Goal: Task Accomplishment & Management: Manage account settings

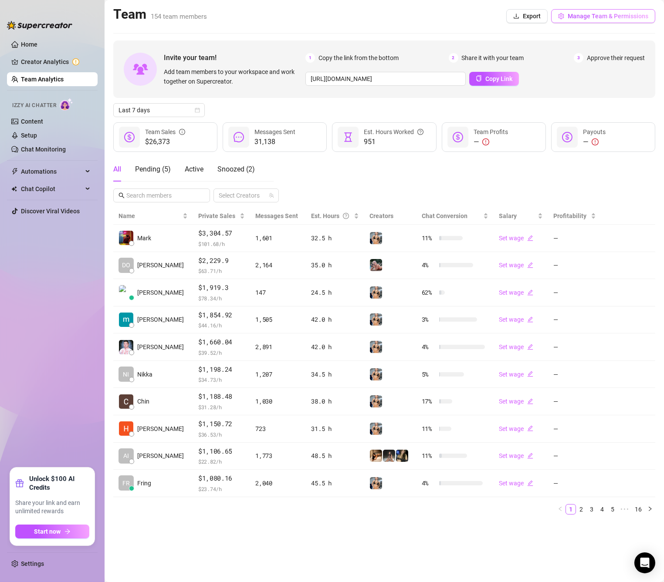
click at [581, 19] on span "Manage Team & Permissions" at bounding box center [607, 16] width 81 height 7
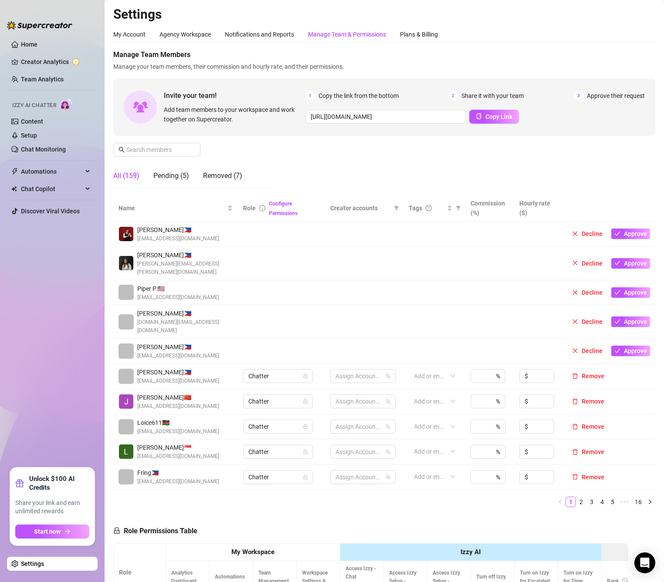
click at [323, 37] on div "Manage Team & Permissions" at bounding box center [347, 35] width 78 height 10
click at [169, 149] on input "text" at bounding box center [157, 150] width 62 height 10
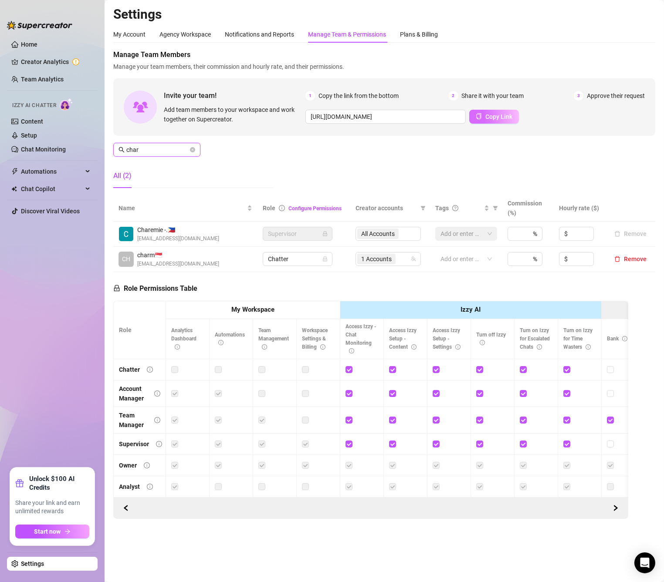
type input "char"
click at [491, 117] on span "Copy Link" at bounding box center [498, 116] width 27 height 7
click at [190, 150] on icon "close-circle" at bounding box center [192, 149] width 5 height 5
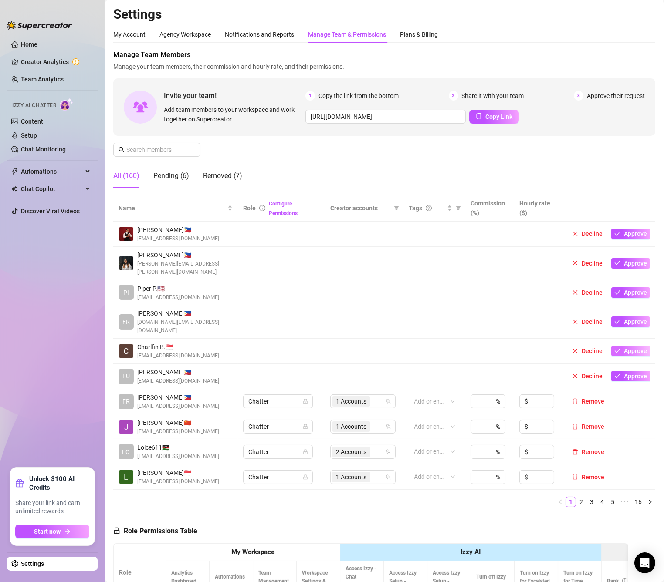
click at [624, 347] on span "Approve" at bounding box center [635, 350] width 23 height 7
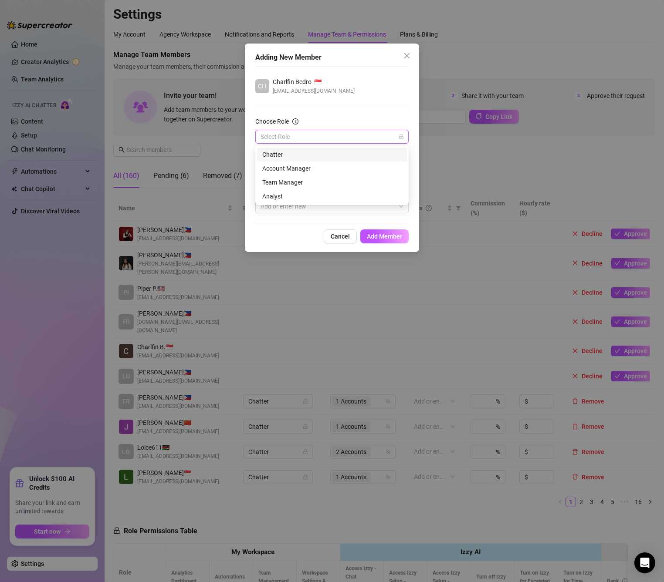
click at [316, 141] on input "Choose Role" at bounding box center [327, 136] width 135 height 13
click at [304, 157] on div "Chatter" at bounding box center [331, 155] width 139 height 10
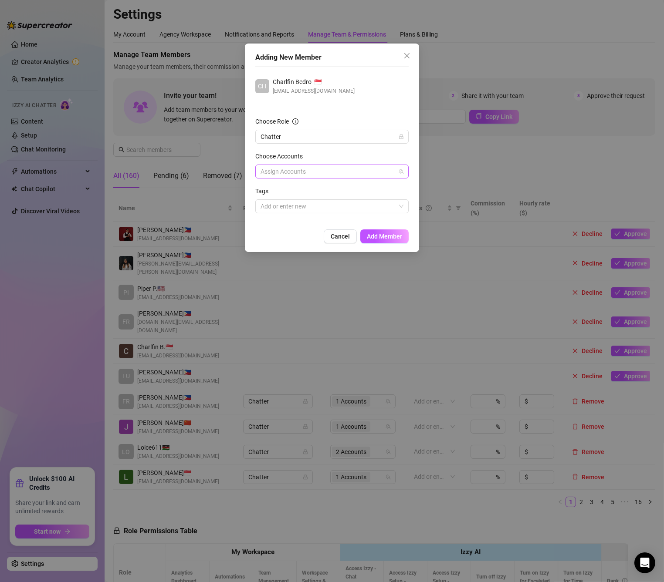
click at [342, 175] on div at bounding box center [327, 171] width 141 height 12
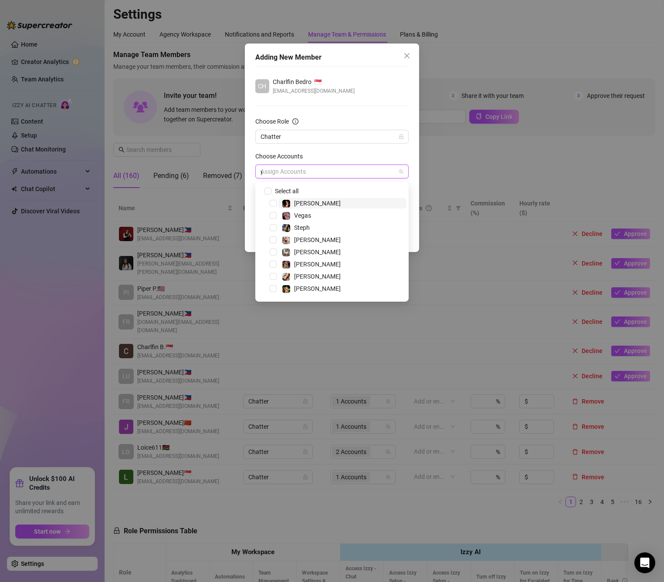
type input "yr"
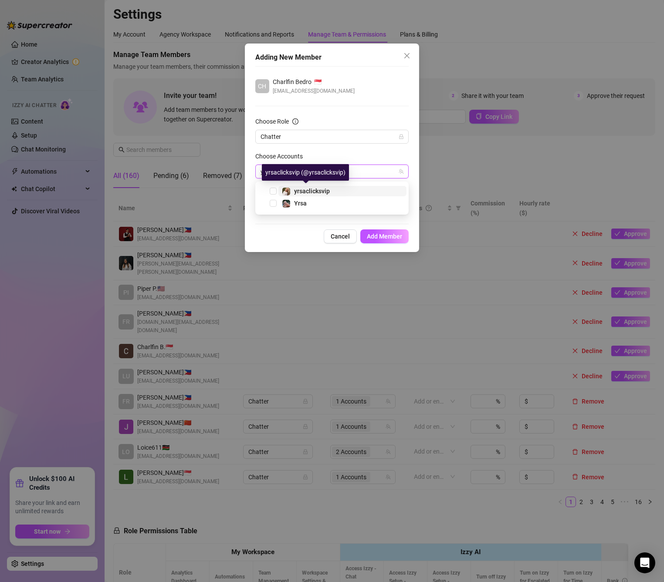
click at [327, 194] on span "yrsaclicksvip" at bounding box center [312, 191] width 36 height 7
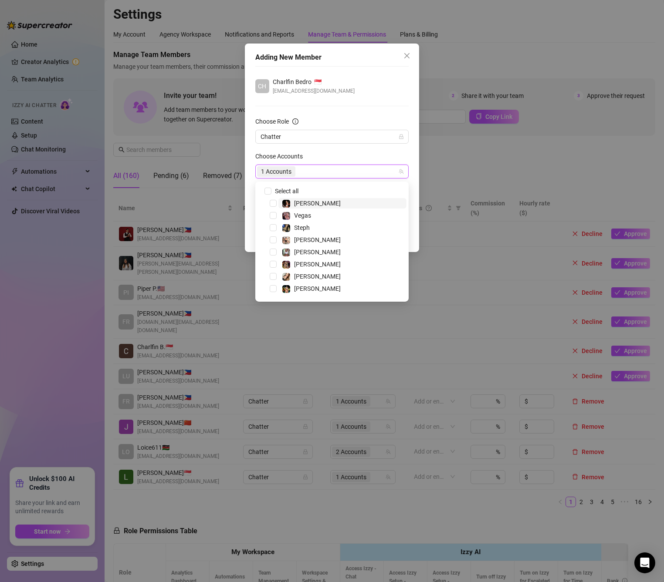
click at [390, 152] on div "Choose Accounts" at bounding box center [331, 158] width 153 height 13
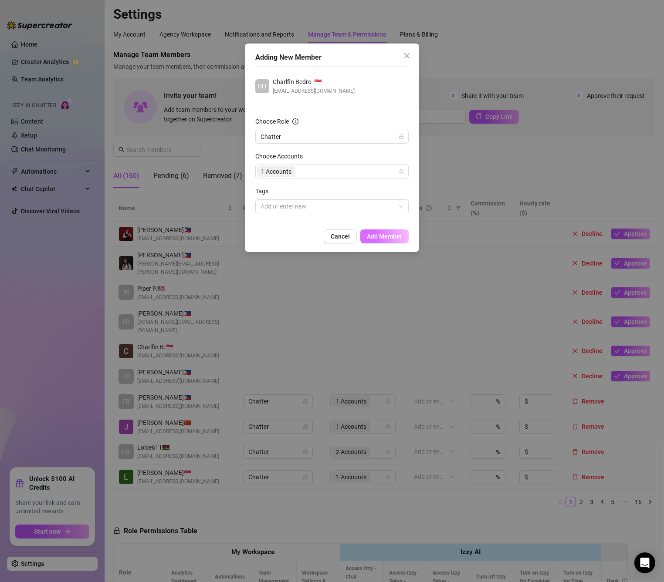
click at [398, 240] on span "Add Member" at bounding box center [384, 236] width 35 height 7
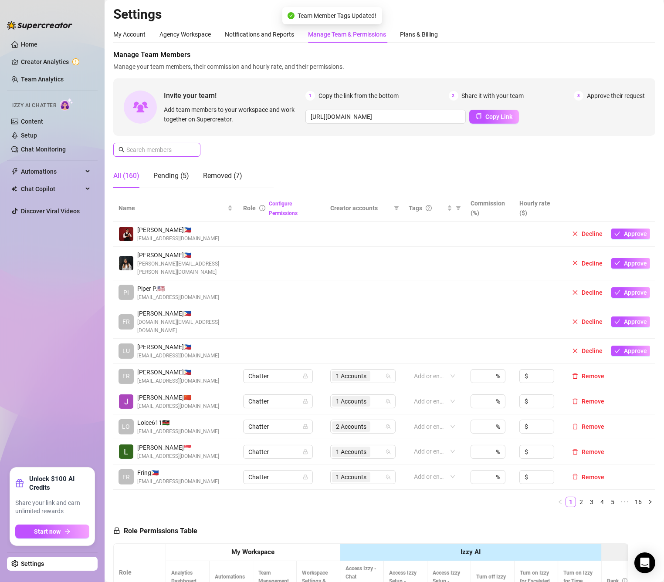
click at [196, 146] on span at bounding box center [156, 150] width 87 height 14
click at [482, 121] on button "Copy Link" at bounding box center [494, 117] width 50 height 14
click at [485, 113] on span "Copy Link" at bounding box center [498, 116] width 27 height 7
drag, startPoint x: 171, startPoint y: 179, endPoint x: 162, endPoint y: 180, distance: 8.8
click at [171, 179] on div "Pending (5)" at bounding box center [171, 176] width 36 height 10
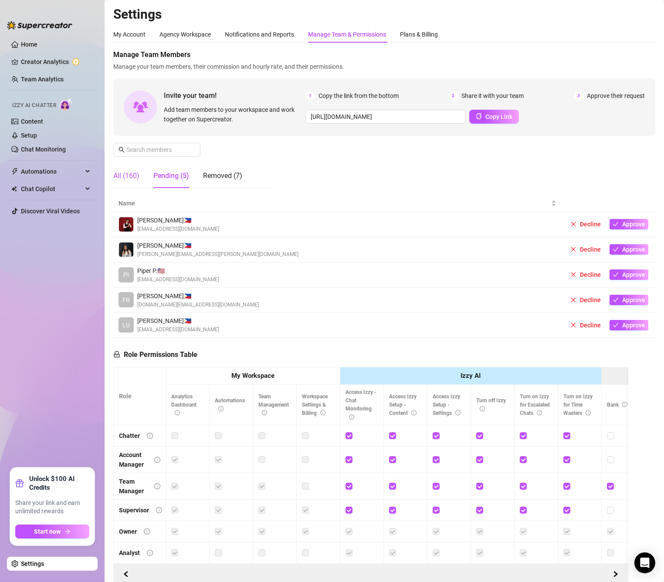
click at [131, 180] on div "All (160)" at bounding box center [126, 176] width 26 height 10
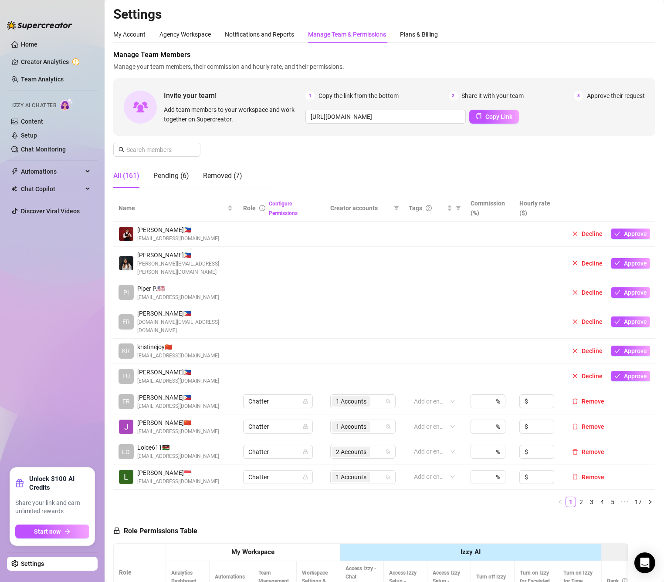
click at [205, 342] on span "kristinejoy 🇨🇳" at bounding box center [178, 347] width 82 height 10
click at [611, 346] on button "Approve" at bounding box center [630, 351] width 39 height 10
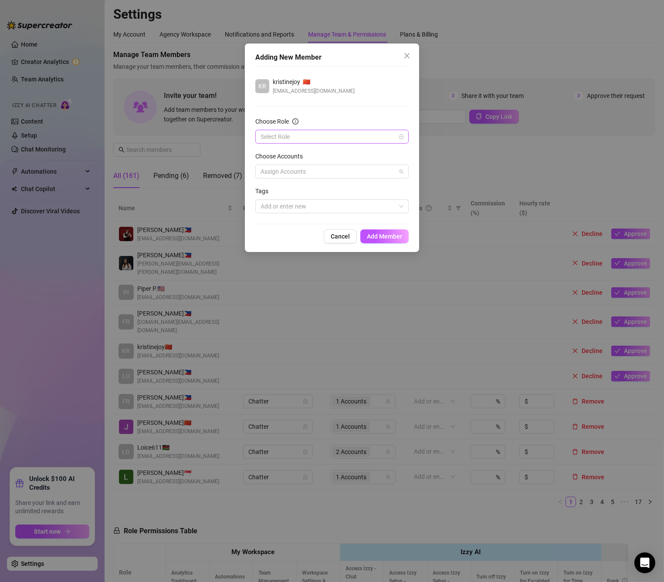
click at [346, 132] on input "Choose Role" at bounding box center [327, 136] width 135 height 13
click at [314, 155] on div "Chatter" at bounding box center [331, 155] width 139 height 10
click at [314, 171] on div at bounding box center [327, 171] width 141 height 12
click at [317, 167] on div at bounding box center [327, 171] width 141 height 12
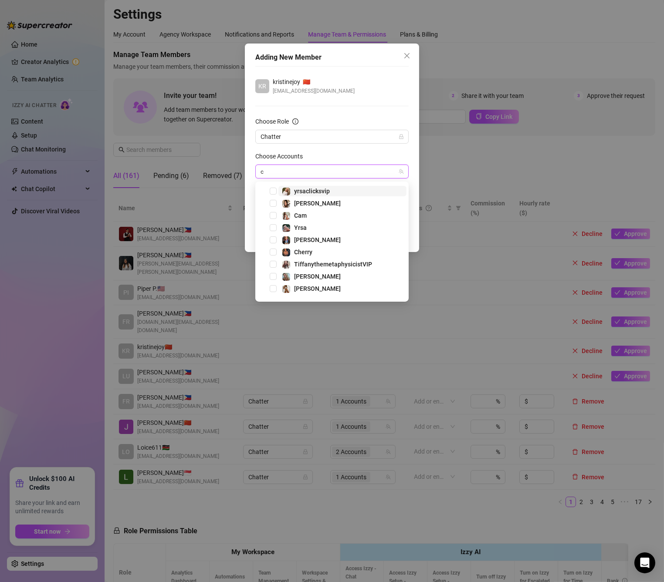
type input "ci"
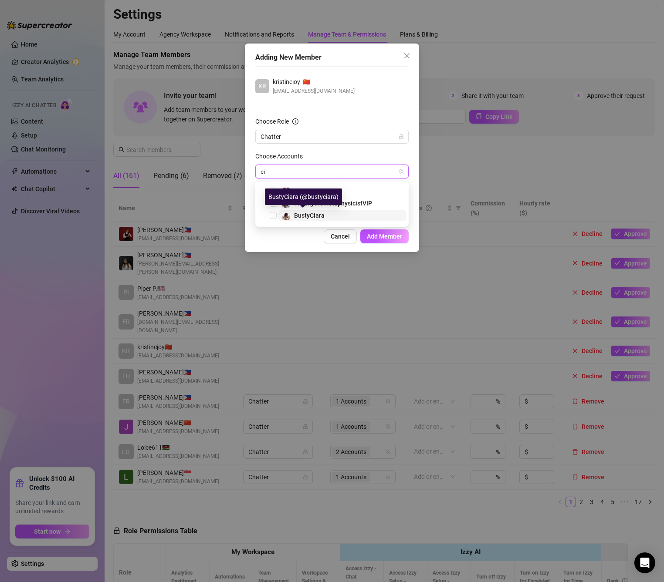
click at [317, 214] on span "BustyCiara" at bounding box center [309, 215] width 30 height 7
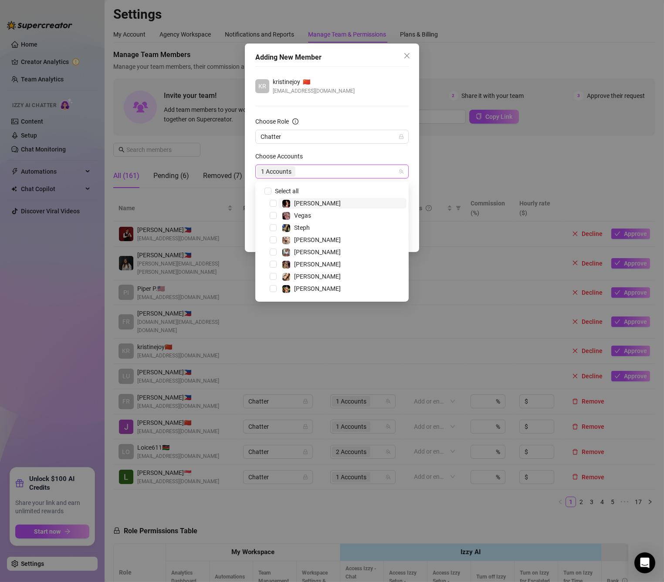
click at [321, 171] on div "1 Accounts" at bounding box center [327, 171] width 141 height 12
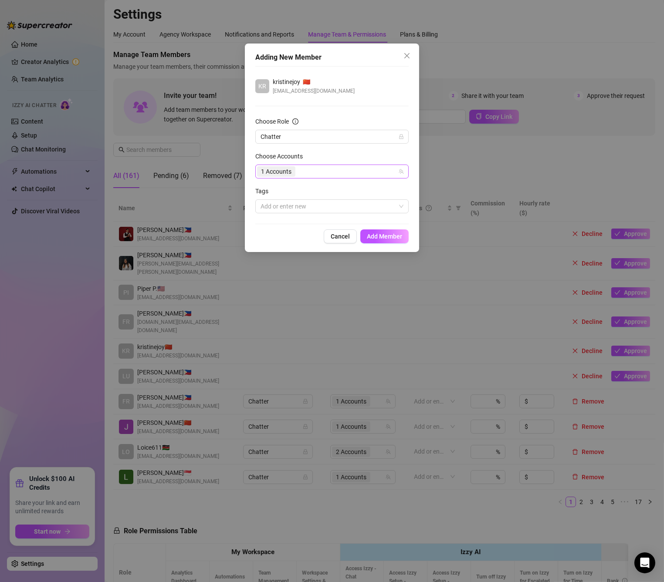
click at [331, 172] on div "1 Accounts" at bounding box center [327, 171] width 141 height 12
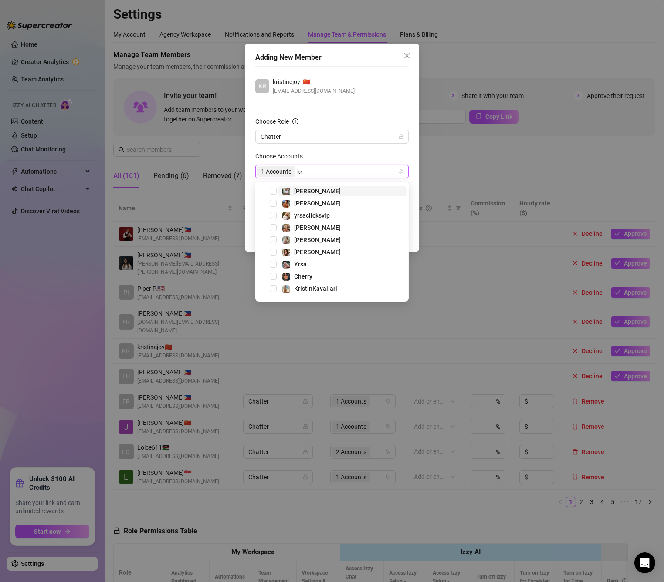
type input "kri"
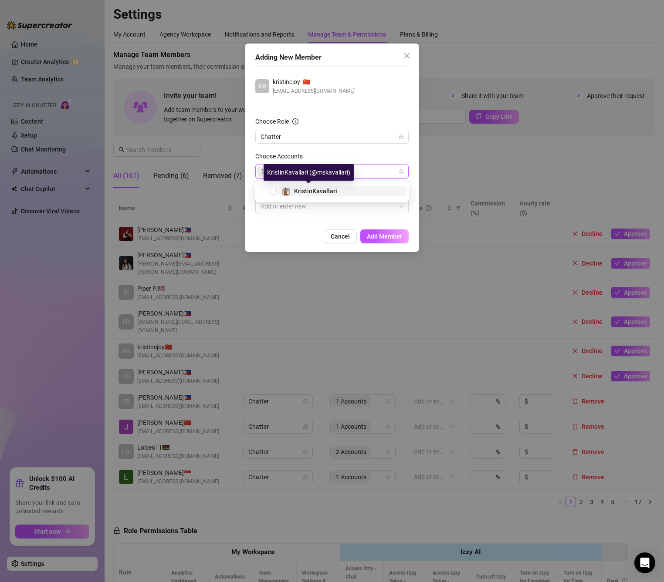
click at [313, 188] on span "KristinKavallari" at bounding box center [315, 191] width 43 height 7
click at [331, 172] on div "2 Accounts" at bounding box center [327, 171] width 141 height 12
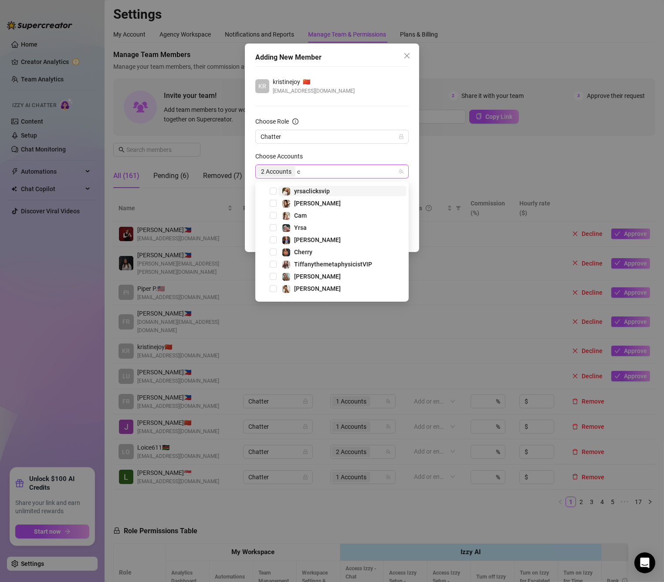
type input "ci"
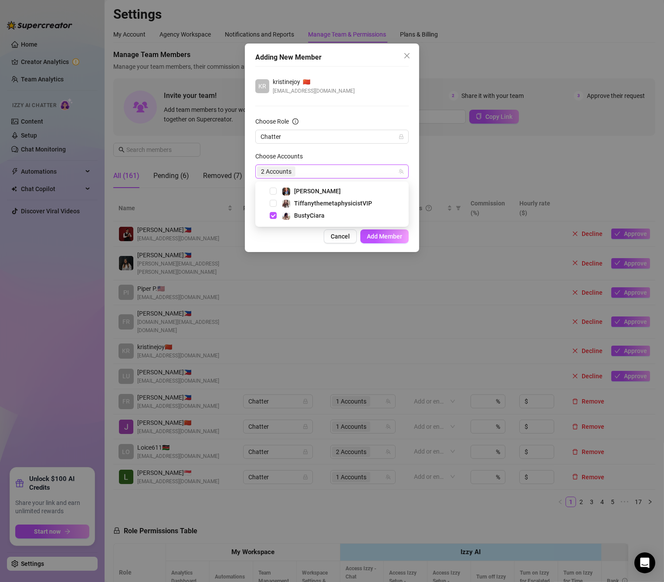
click at [287, 246] on div "Adding New Member KR kristinejoy 🇨🇳 [EMAIL_ADDRESS][DOMAIN_NAME] Choose Role Ch…" at bounding box center [332, 148] width 174 height 209
click at [391, 236] on span "Add Member" at bounding box center [384, 236] width 35 height 7
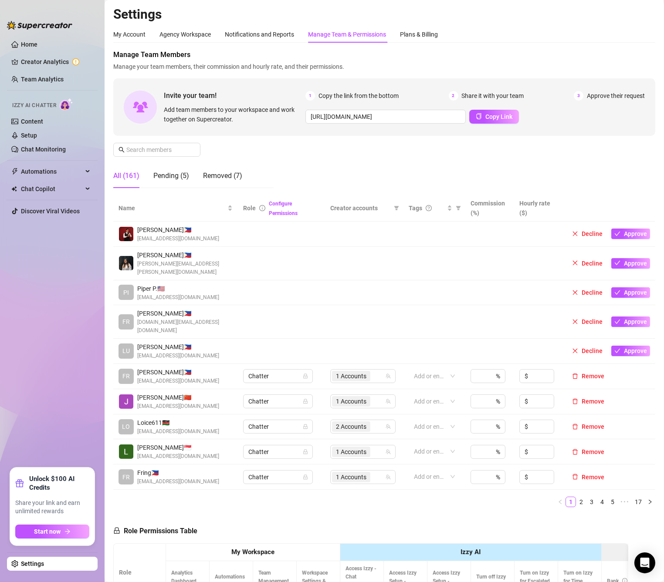
click at [161, 138] on div "Manage Team Members Manage your team members, their commission and hourly rate,…" at bounding box center [384, 122] width 542 height 145
click at [161, 147] on input "text" at bounding box center [157, 150] width 62 height 10
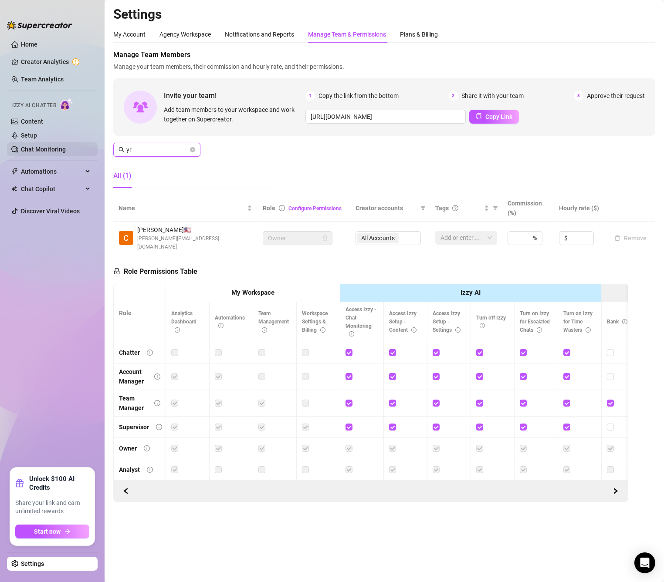
drag, startPoint x: 161, startPoint y: 147, endPoint x: 93, endPoint y: 149, distance: 67.5
click at [93, 149] on div "Home Creator Analytics Team Analytics Izzy AI Chatter Content Setup Chat Monito…" at bounding box center [332, 291] width 664 height 582
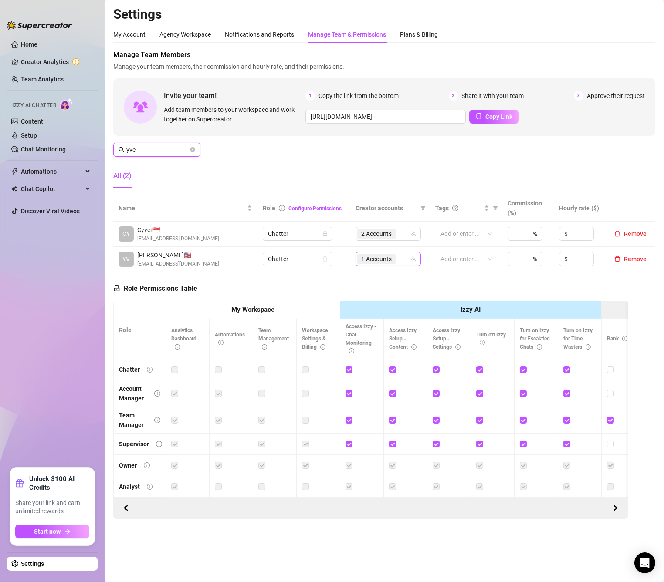
click at [401, 262] on div "1 Accounts" at bounding box center [383, 259] width 53 height 12
type input "yve"
type input "pi"
click at [402, 260] on div "1 Accounts" at bounding box center [383, 259] width 53 height 12
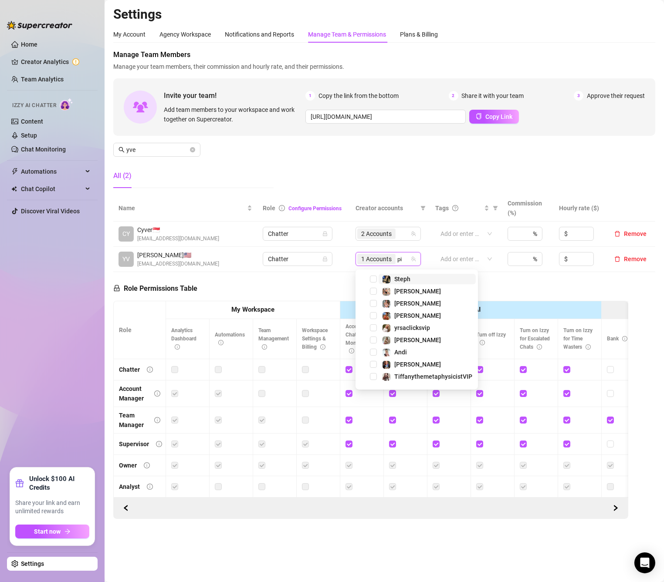
type input "pip"
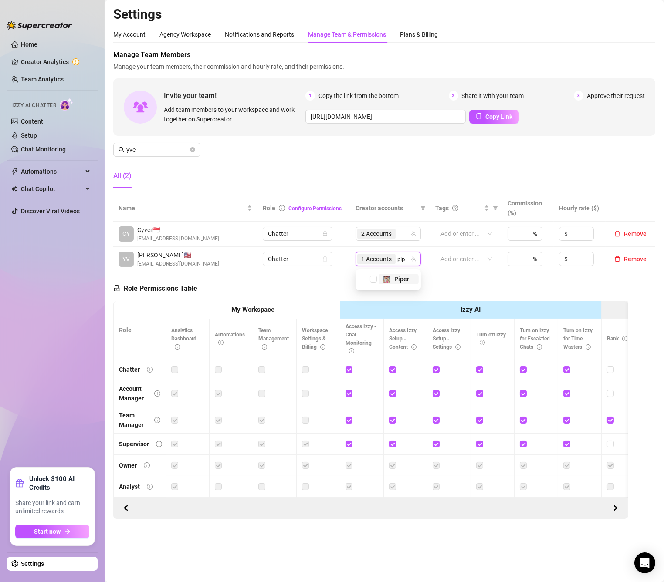
click at [384, 278] on img at bounding box center [386, 280] width 8 height 8
drag, startPoint x: 155, startPoint y: 152, endPoint x: 109, endPoint y: 149, distance: 46.7
click at [110, 149] on main "Settings My Account Agency Workspace Notifications and Reports Manage Team & Pe…" at bounding box center [384, 291] width 559 height 582
type input "krist"
